Goal: Task Accomplishment & Management: Use online tool/utility

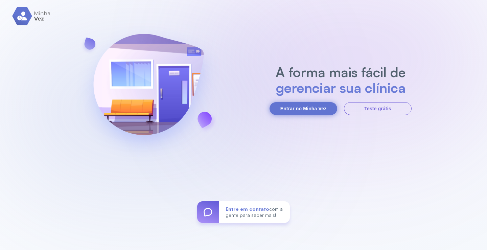
click at [300, 110] on button "Entrar no Minha Vez" at bounding box center [304, 108] width 68 height 13
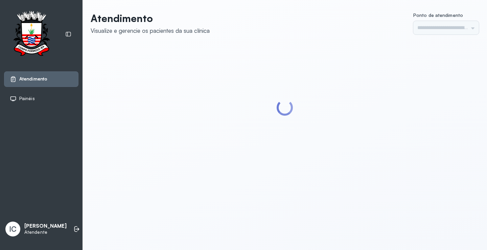
type input "*********"
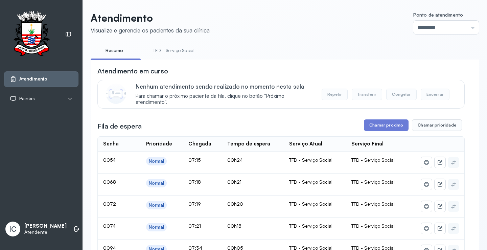
scroll to position [68, 0]
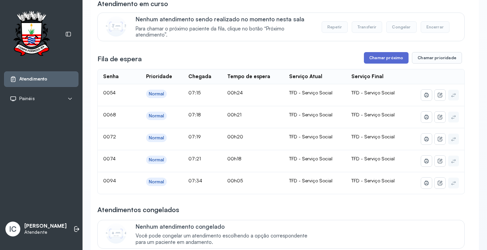
click at [373, 56] on button "Chamar próximo" at bounding box center [386, 57] width 45 height 11
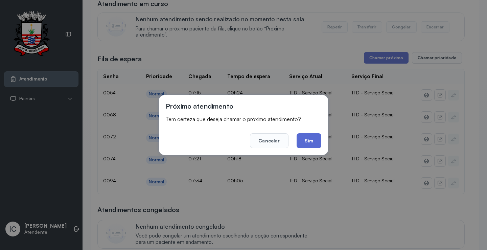
click at [316, 144] on button "Sim" at bounding box center [309, 140] width 25 height 15
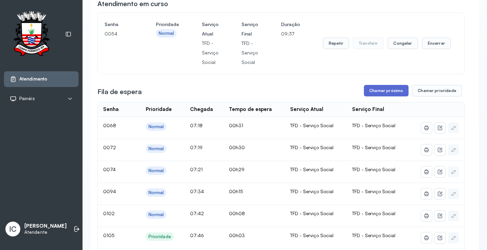
click at [379, 93] on button "Chamar próximo" at bounding box center [386, 90] width 45 height 11
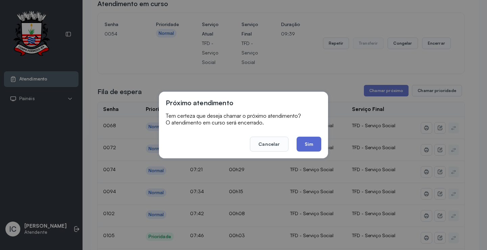
click at [305, 145] on button "Sim" at bounding box center [309, 144] width 25 height 15
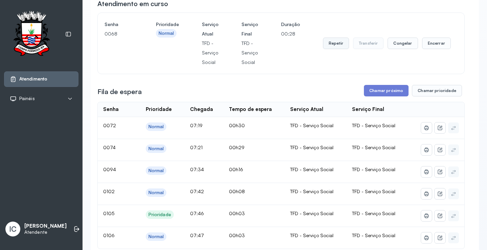
click at [337, 47] on button "Repetir" at bounding box center [336, 43] width 26 height 11
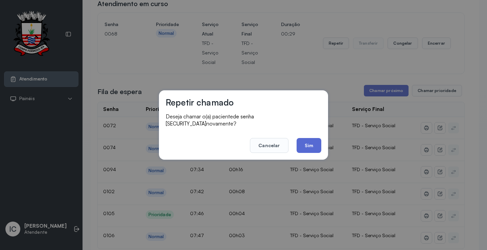
click at [313, 144] on button "Sim" at bounding box center [309, 145] width 25 height 15
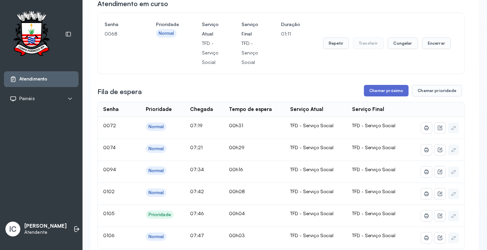
click at [392, 94] on button "Chamar próximo" at bounding box center [386, 90] width 45 height 11
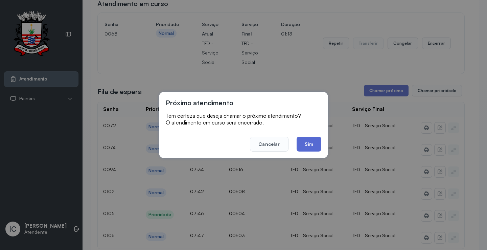
click at [306, 144] on button "Sim" at bounding box center [309, 144] width 25 height 15
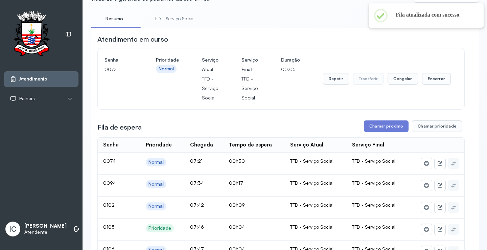
scroll to position [0, 0]
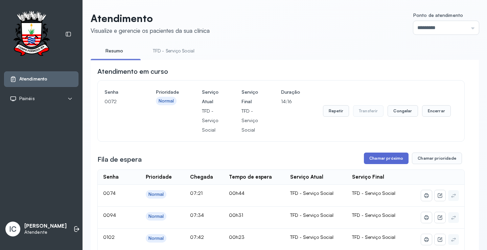
click at [396, 158] on button "Chamar próximo" at bounding box center [386, 158] width 45 height 11
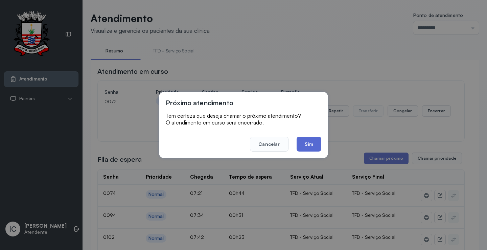
click at [314, 144] on button "Sim" at bounding box center [309, 144] width 25 height 15
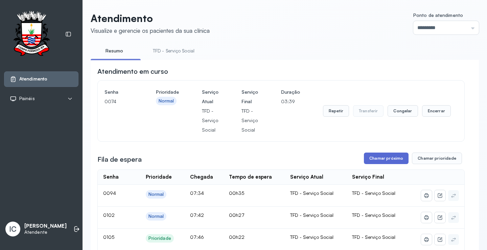
click at [378, 158] on button "Chamar próximo" at bounding box center [386, 158] width 45 height 11
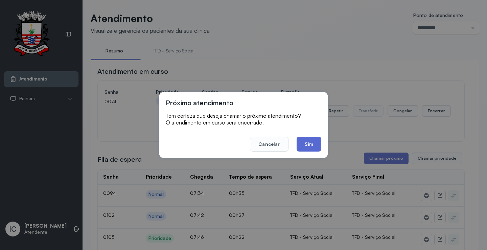
click at [300, 142] on button "Sim" at bounding box center [309, 144] width 25 height 15
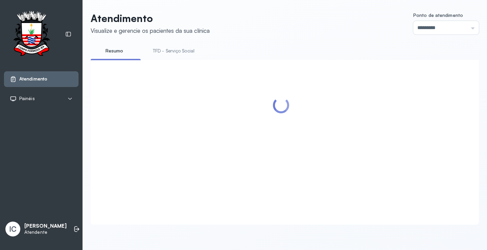
scroll to position [31, 0]
